Goal: Navigation & Orientation: Find specific page/section

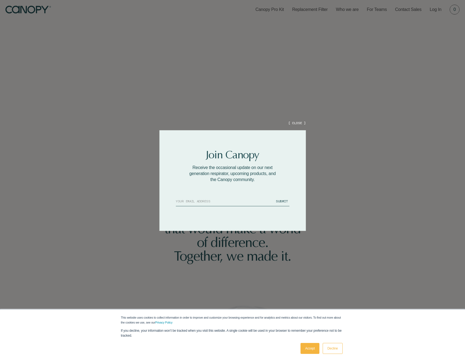
click at [300, 123] on button "[ CLOSE ]" at bounding box center [296, 123] width 17 height 5
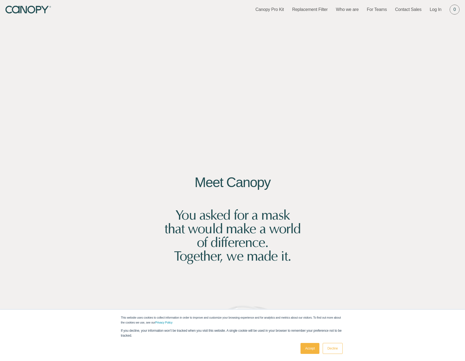
click at [345, 347] on div "This website uses cookies to collect information in order to improve and custom…" at bounding box center [232, 334] width 273 height 51
click at [337, 347] on link "Decline" at bounding box center [332, 348] width 20 height 11
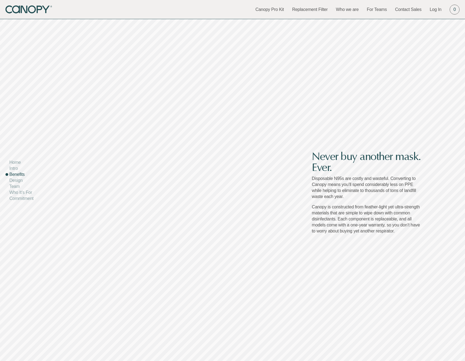
scroll to position [2057, 0]
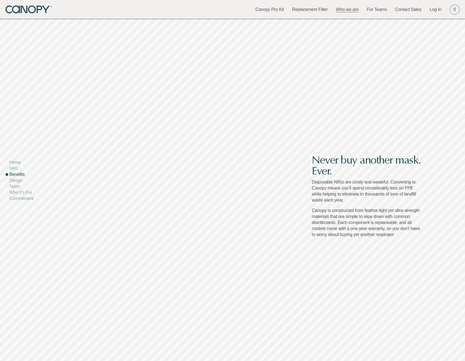
click at [350, 12] on link "Who we are" at bounding box center [346, 10] width 23 height 6
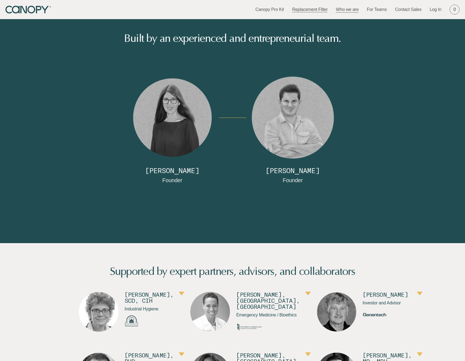
click at [305, 9] on link "Replacement Filter" at bounding box center [310, 10] width 36 height 6
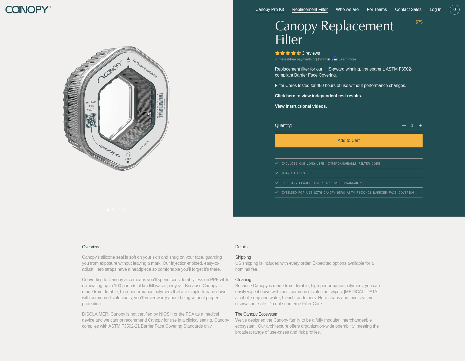
click at [276, 8] on link "Canopy Pro Kit" at bounding box center [269, 10] width 28 height 6
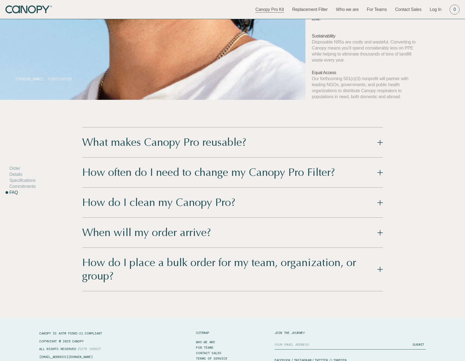
scroll to position [844, 0]
